Goal: Task Accomplishment & Management: Complete application form

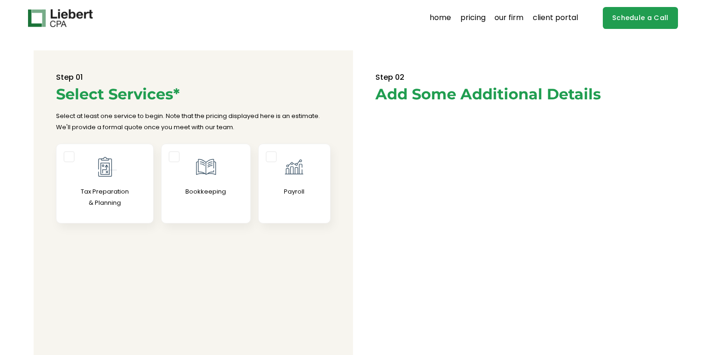
click at [140, 174] on div at bounding box center [104, 166] width 96 height 23
click at [0, 0] on input "Tax Preparation & Planning" at bounding box center [0, 0] width 0 height 0
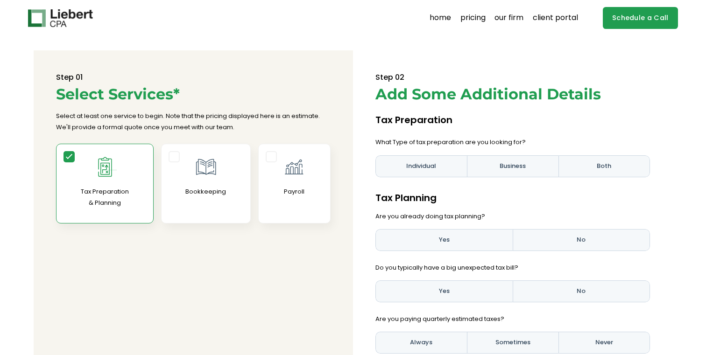
click at [127, 173] on div at bounding box center [104, 166] width 96 height 23
click at [0, 0] on input "Tax Preparation & Planning" at bounding box center [0, 0] width 0 height 0
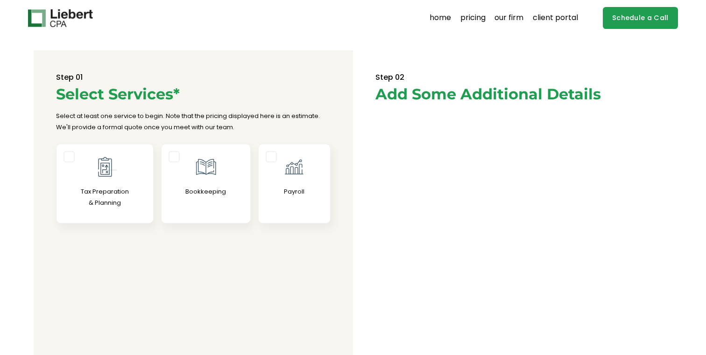
click at [127, 173] on div at bounding box center [104, 166] width 96 height 23
click at [0, 0] on input "Tax Preparation & Planning" at bounding box center [0, 0] width 0 height 0
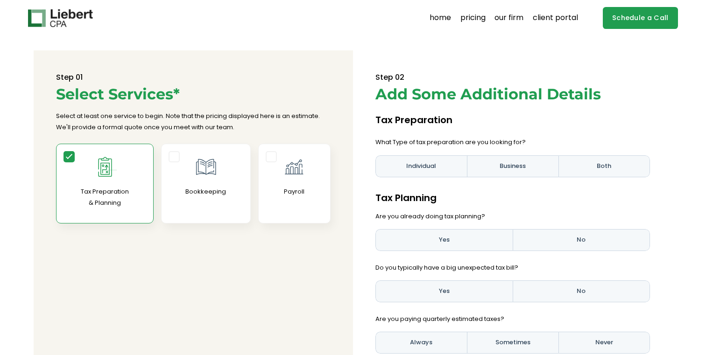
click at [127, 173] on div at bounding box center [104, 166] width 96 height 23
click at [0, 0] on input "Tax Preparation & Planning" at bounding box center [0, 0] width 0 height 0
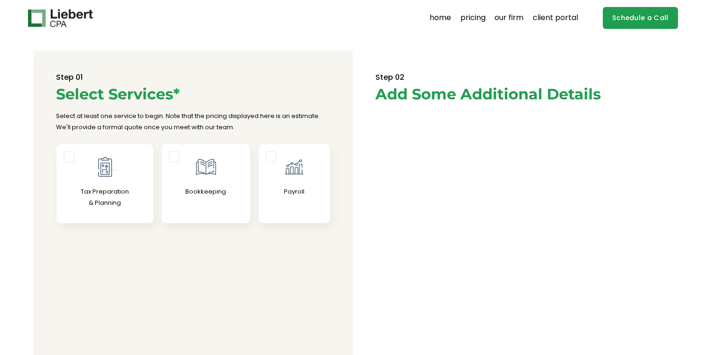
click at [127, 173] on div at bounding box center [104, 166] width 96 height 23
click at [0, 0] on input "Tax Preparation & Planning" at bounding box center [0, 0] width 0 height 0
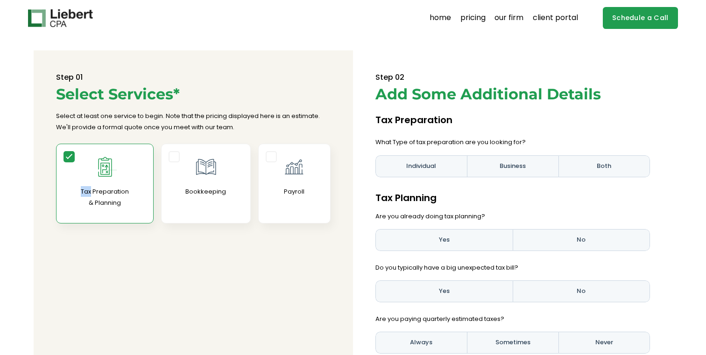
click at [127, 173] on div at bounding box center [104, 166] width 96 height 23
click at [0, 0] on input "Tax Preparation & Planning" at bounding box center [0, 0] width 0 height 0
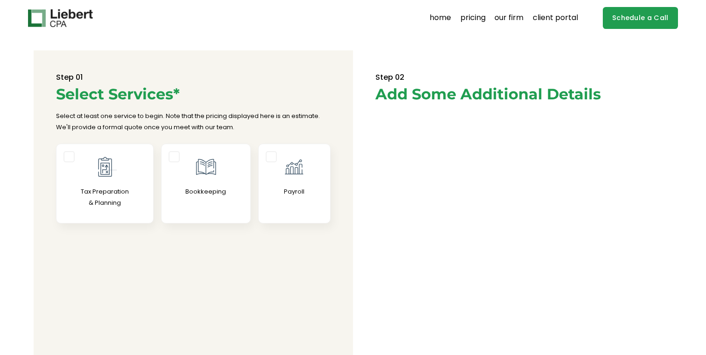
click at [211, 174] on icon at bounding box center [205, 166] width 23 height 23
click at [0, 0] on input "Bookkeeping" at bounding box center [0, 0] width 0 height 0
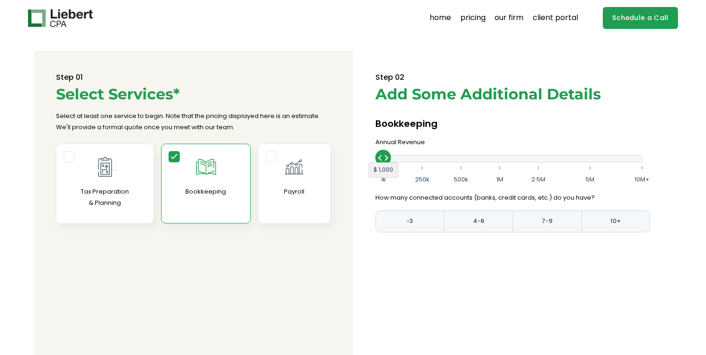
click at [211, 174] on icon at bounding box center [205, 166] width 23 height 23
click at [0, 0] on input "Bookkeeping" at bounding box center [0, 0] width 0 height 0
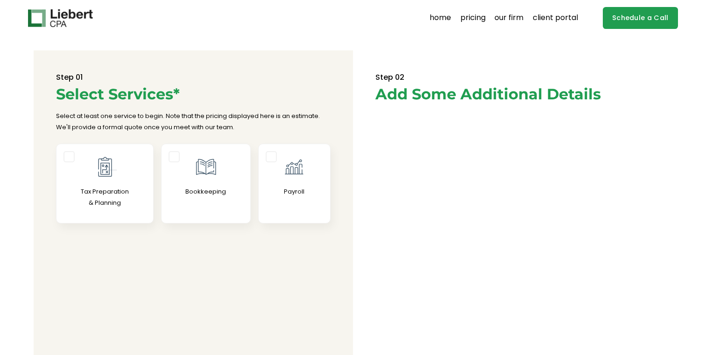
click at [285, 178] on icon at bounding box center [293, 166] width 23 height 23
click at [0, 0] on input "Payroll" at bounding box center [0, 0] width 0 height 0
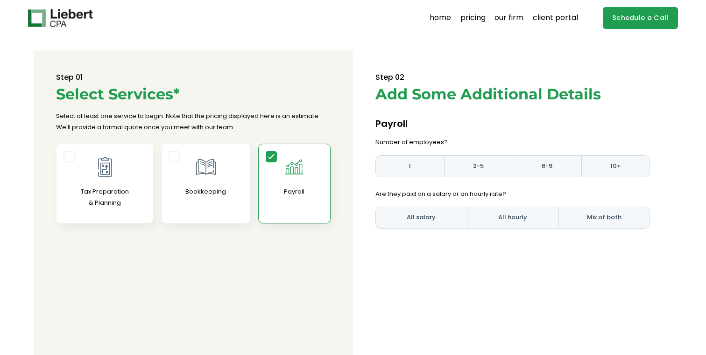
click at [285, 178] on icon at bounding box center [293, 166] width 23 height 23
click at [0, 0] on input "Payroll" at bounding box center [0, 0] width 0 height 0
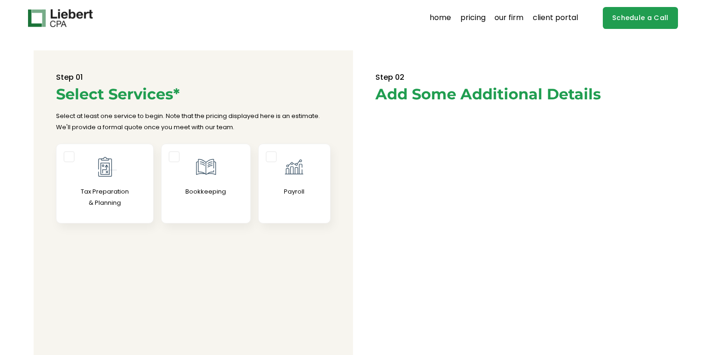
click at [203, 187] on p "Bookkeeping" at bounding box center [206, 191] width 89 height 11
click at [0, 0] on input "Bookkeeping" at bounding box center [0, 0] width 0 height 0
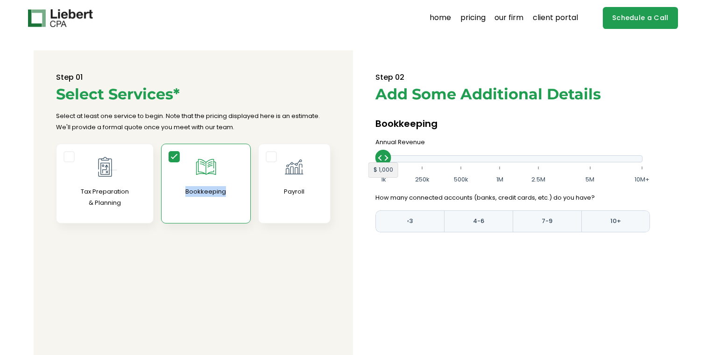
click at [203, 187] on p "Bookkeeping" at bounding box center [206, 191] width 89 height 11
click at [0, 0] on input "Bookkeeping" at bounding box center [0, 0] width 0 height 0
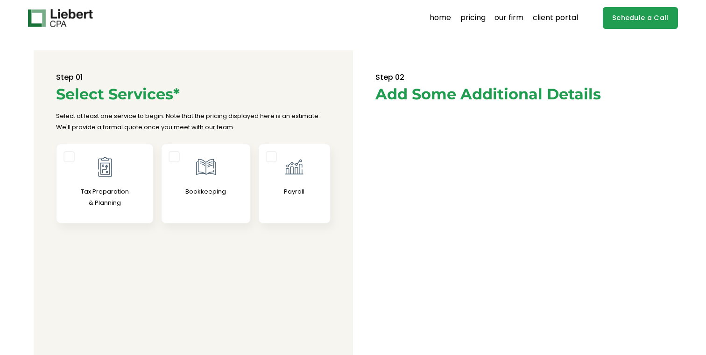
click at [122, 189] on p "Tax Preparation & Planning" at bounding box center [104, 197] width 96 height 22
click at [0, 0] on input "Tax Preparation & Planning" at bounding box center [0, 0] width 0 height 0
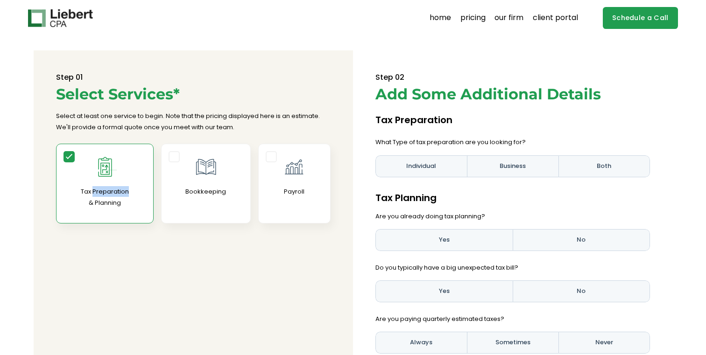
click at [122, 189] on p "Tax Preparation & Planning" at bounding box center [104, 197] width 96 height 22
click at [0, 0] on input "Tax Preparation & Planning" at bounding box center [0, 0] width 0 height 0
